Goal: Information Seeking & Learning: Learn about a topic

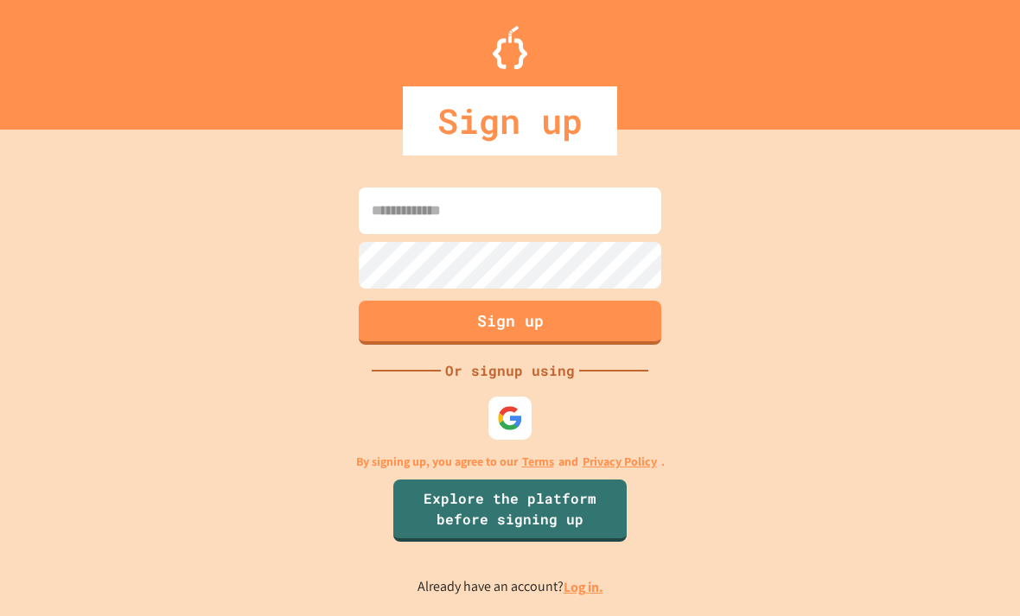
click at [517, 431] on img at bounding box center [510, 418] width 26 height 26
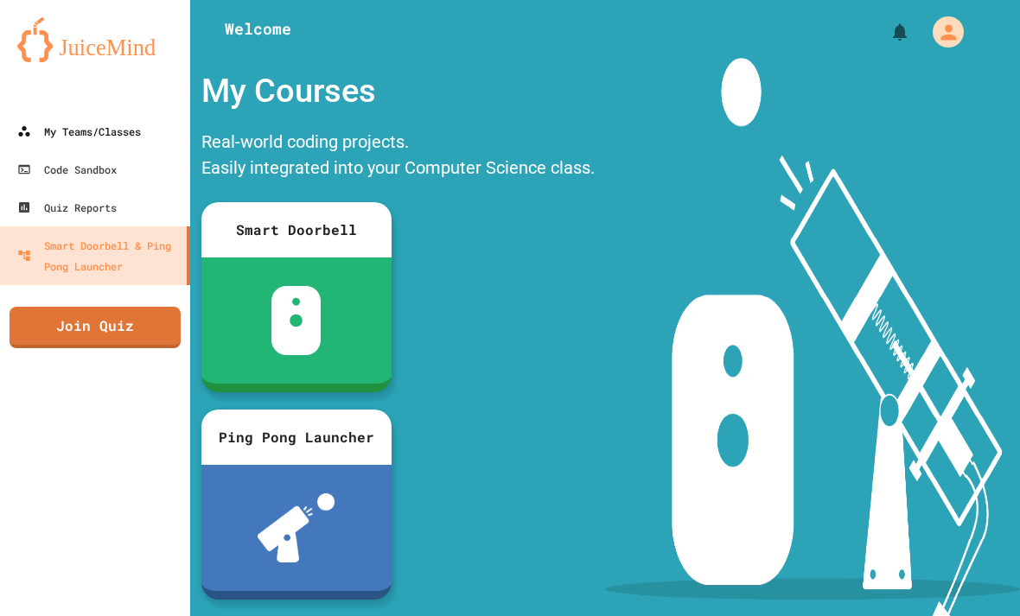
click at [50, 133] on div "My Teams/Classes" at bounding box center [79, 131] width 124 height 21
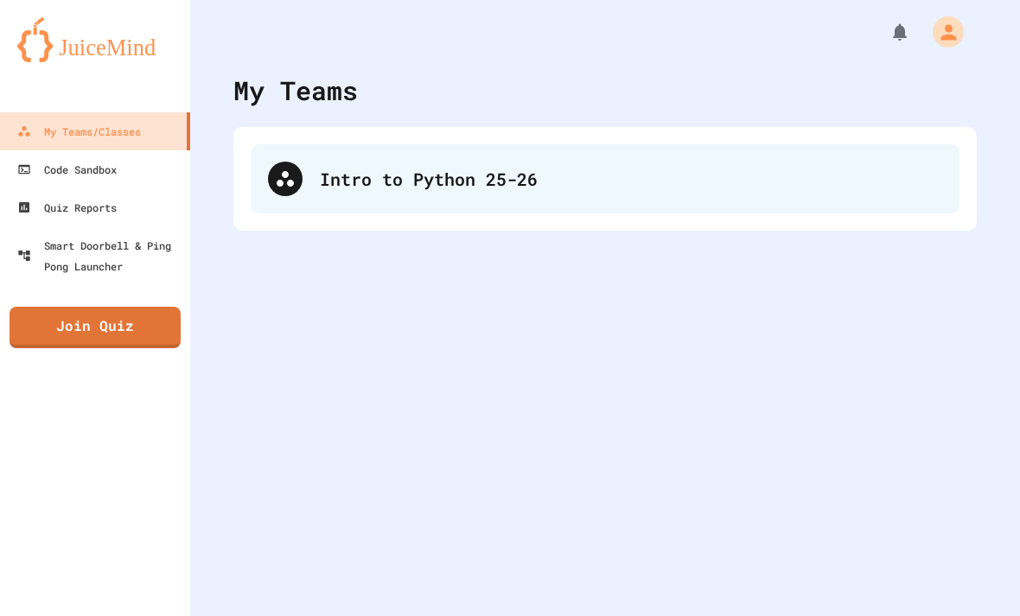
click at [296, 192] on div at bounding box center [285, 179] width 35 height 35
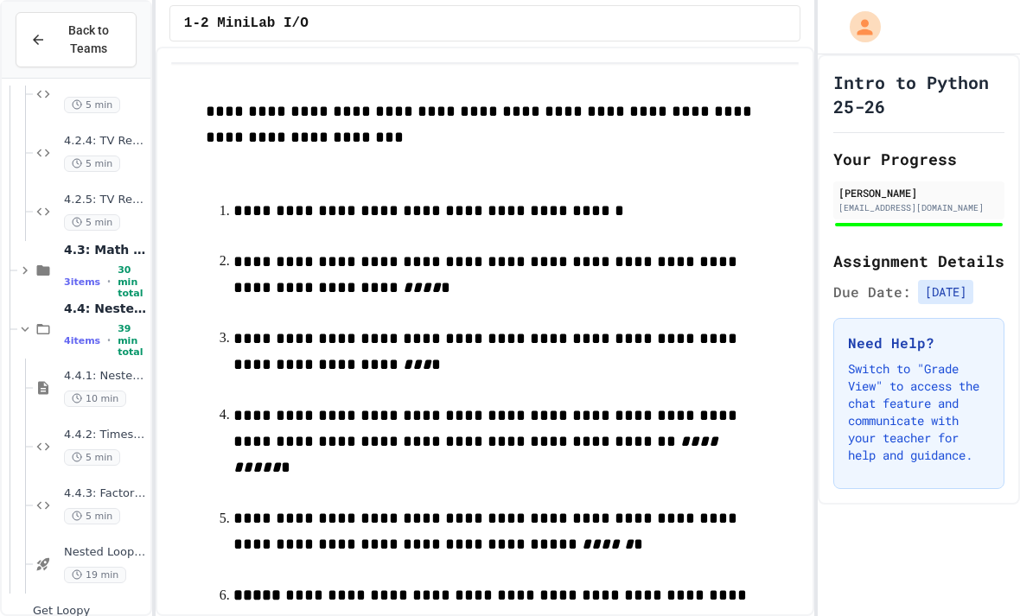
click at [69, 603] on div "Get Loopy No time set" at bounding box center [76, 623] width 149 height 59
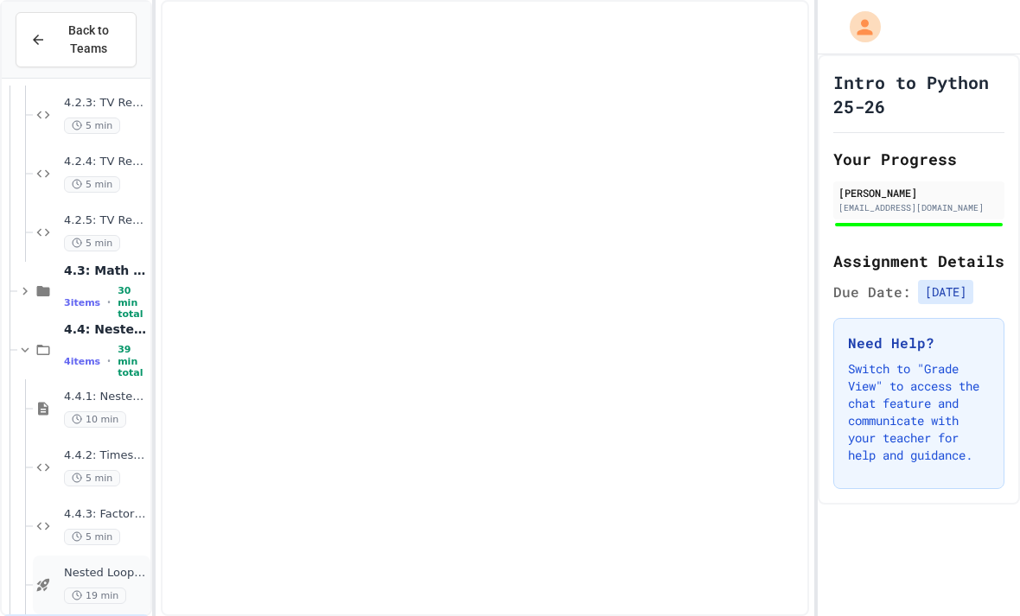
click at [72, 610] on div "Nested Loops - Quiz 19 min" at bounding box center [92, 585] width 118 height 59
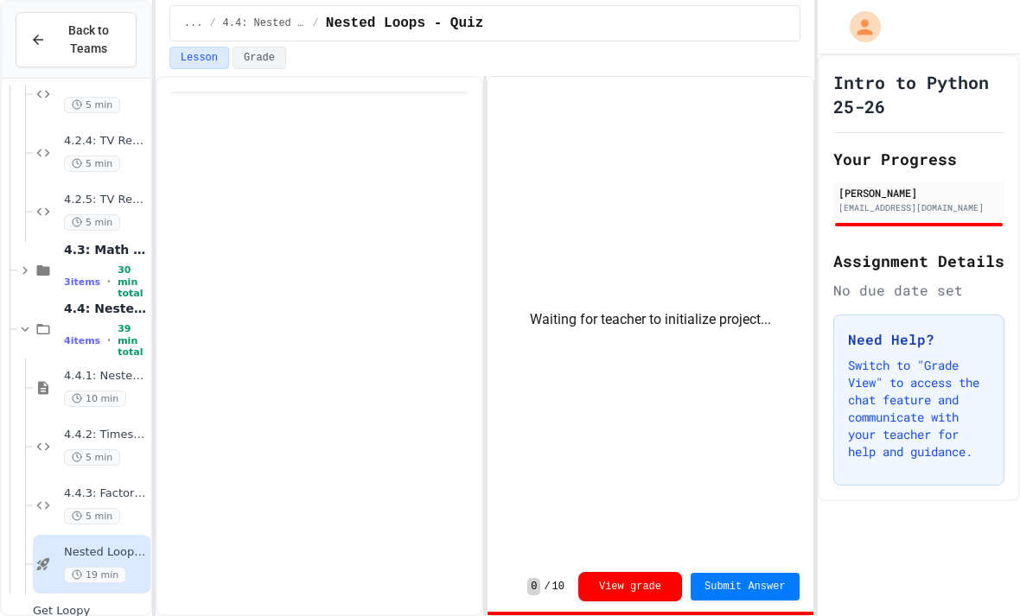
click at [61, 609] on span "Get Loopy" at bounding box center [90, 611] width 114 height 15
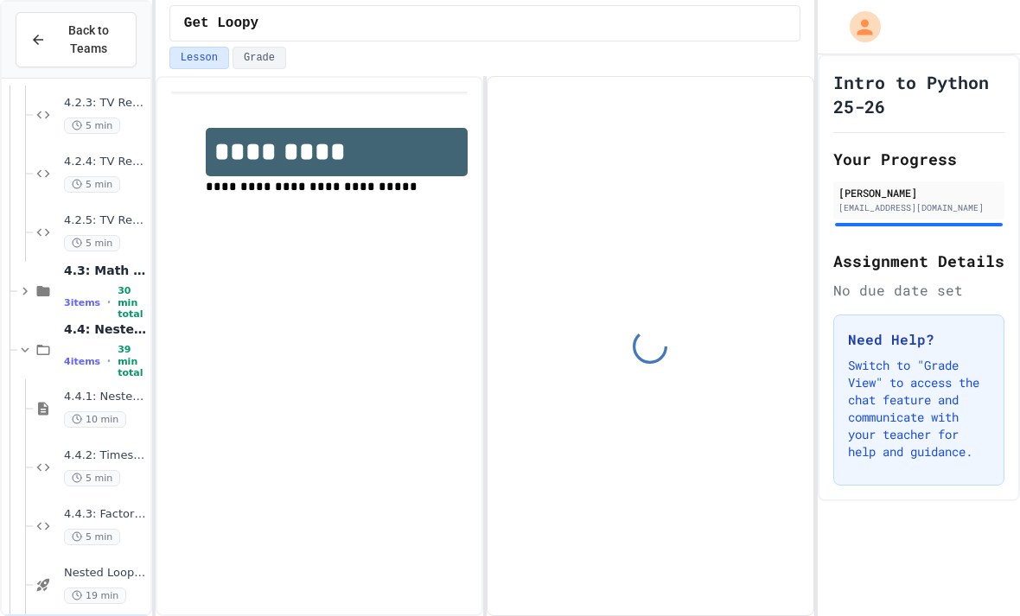
scroll to position [48, 0]
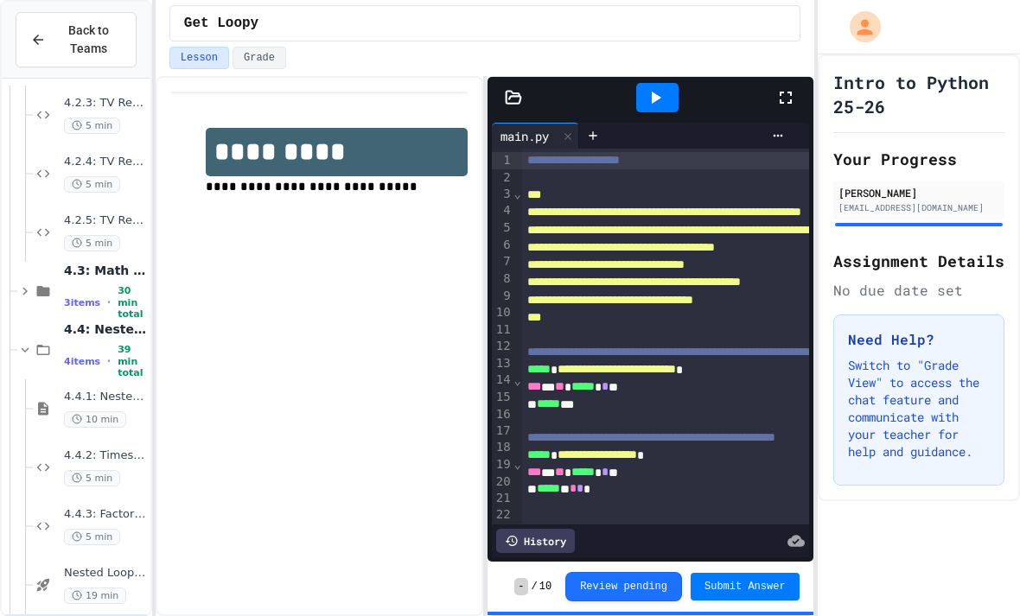
click at [765, 601] on button "Submit Answer" at bounding box center [745, 587] width 109 height 28
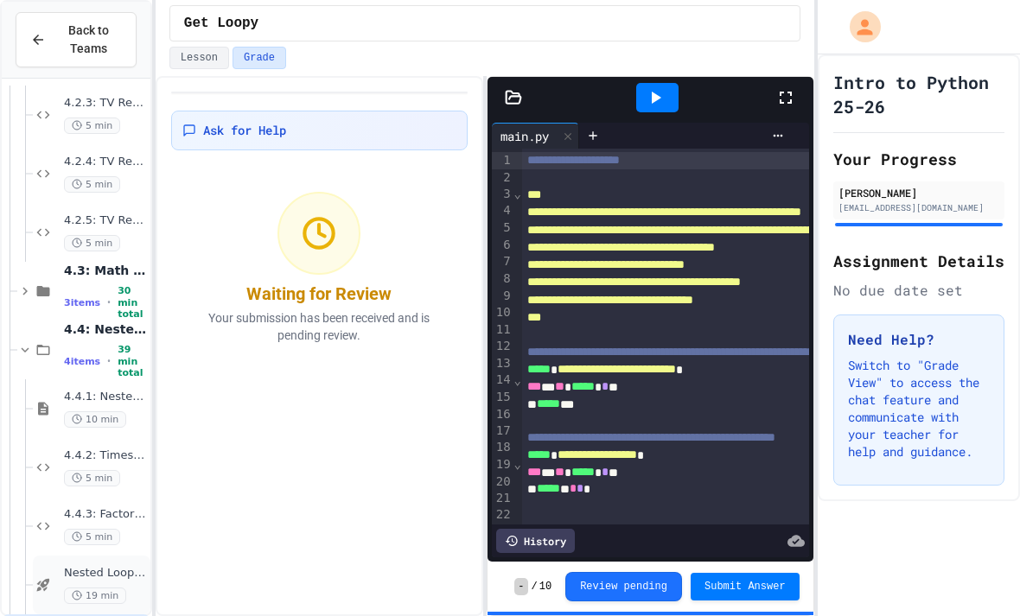
click at [52, 577] on icon at bounding box center [43, 585] width 21 height 16
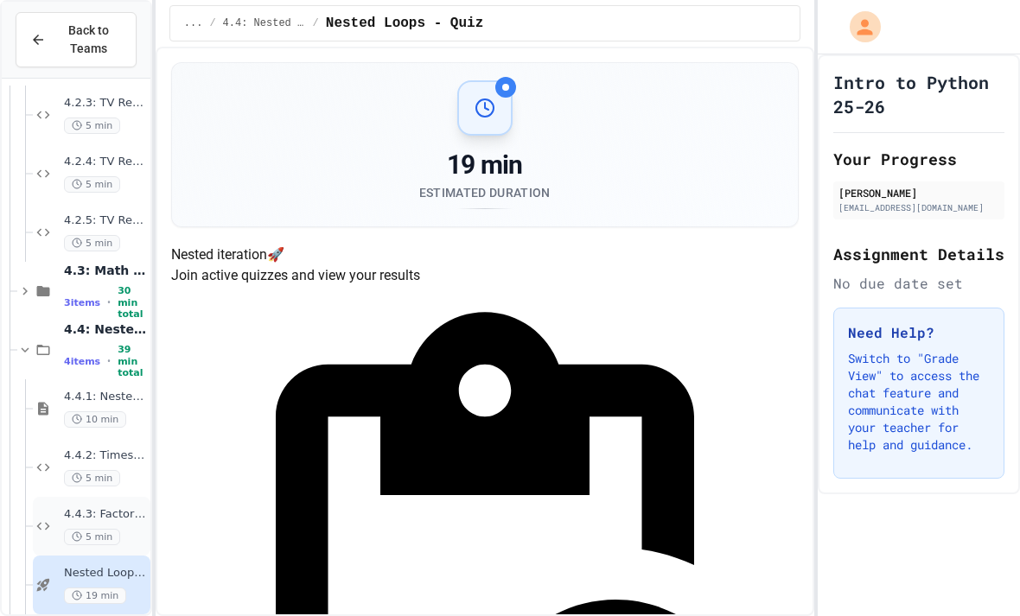
click at [48, 519] on icon at bounding box center [43, 527] width 21 height 16
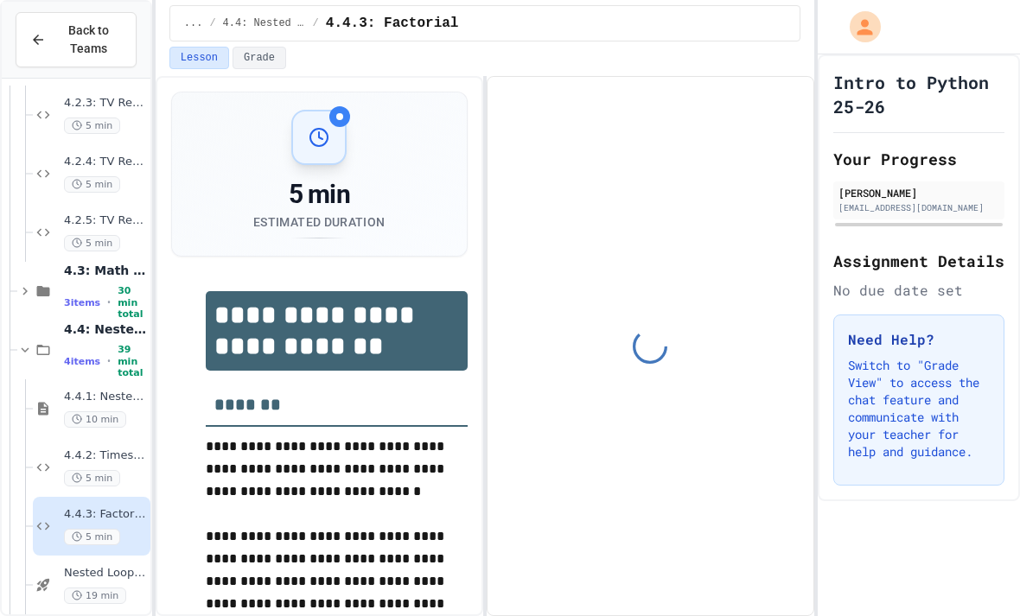
scroll to position [144, 0]
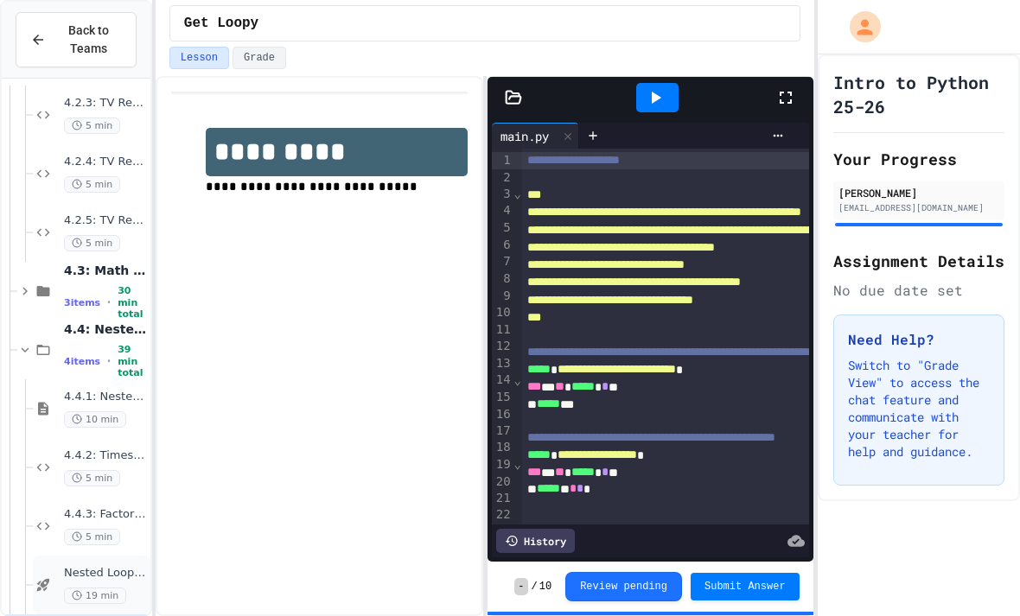
click at [57, 556] on div "Nested Loops - Quiz 19 min" at bounding box center [92, 585] width 118 height 59
